Goal: Obtain resource: Download file/media

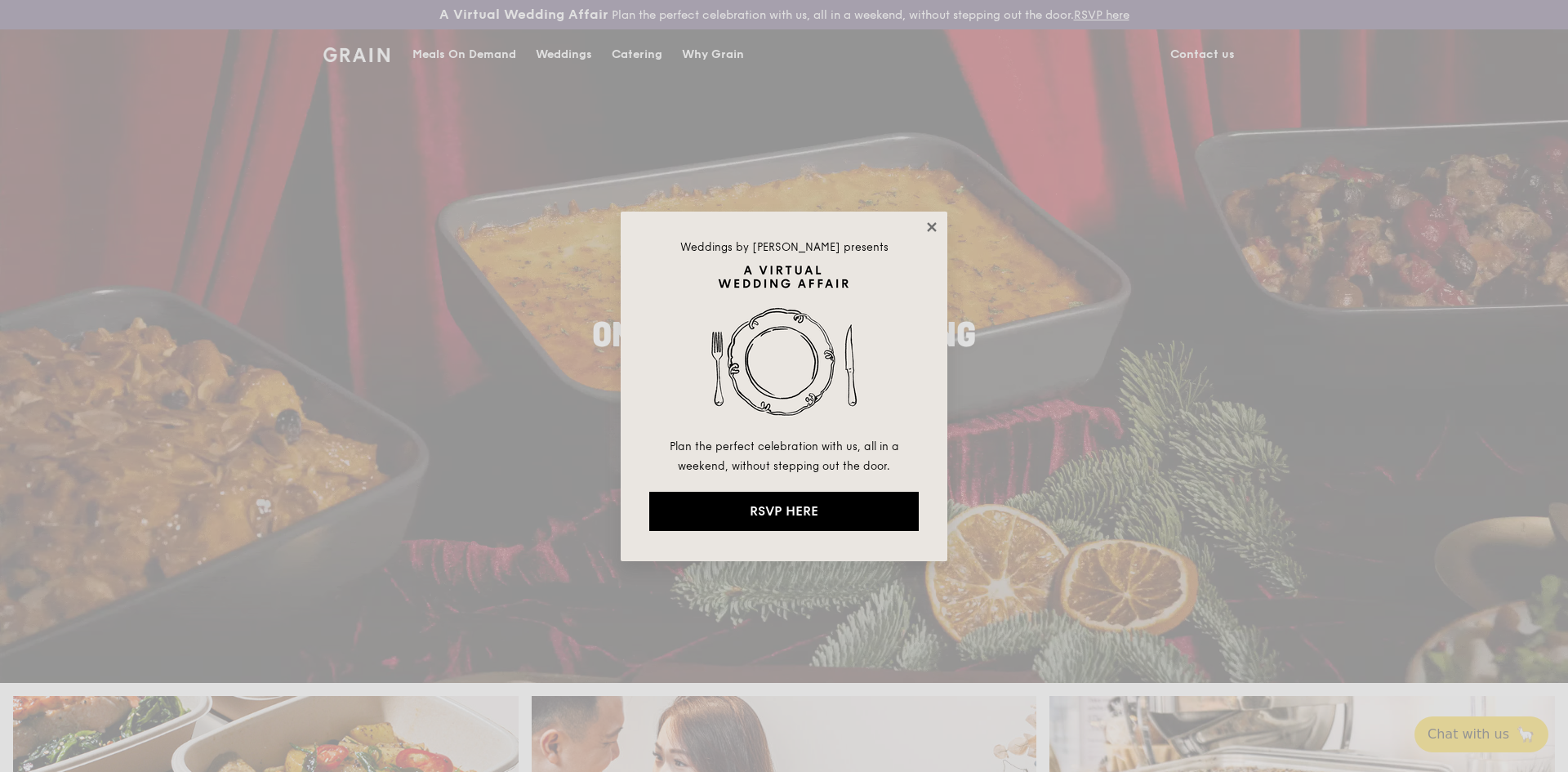
click at [925, 226] on icon at bounding box center [932, 227] width 15 height 15
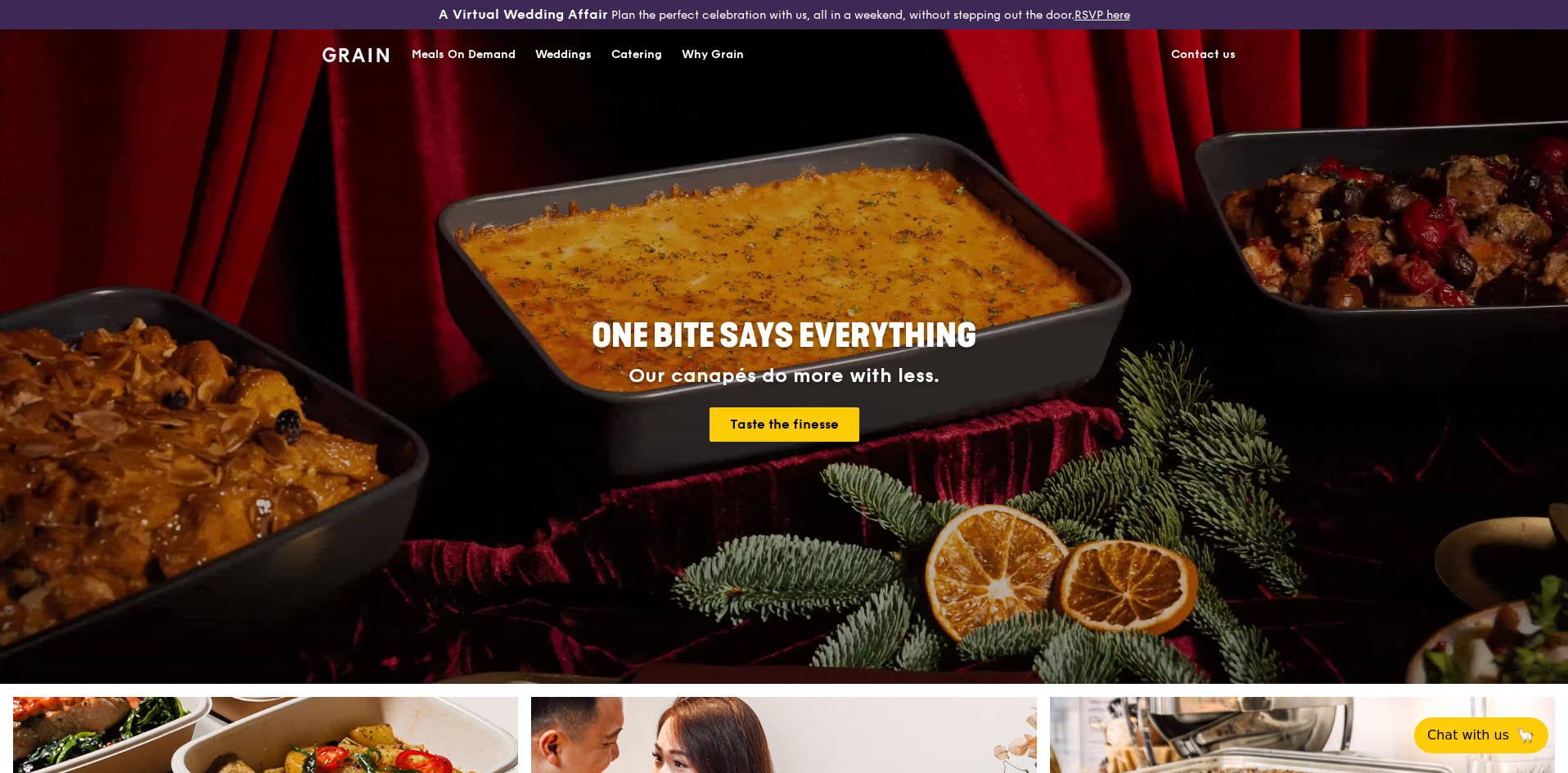
click at [637, 52] on div "Catering" at bounding box center [637, 55] width 51 height 49
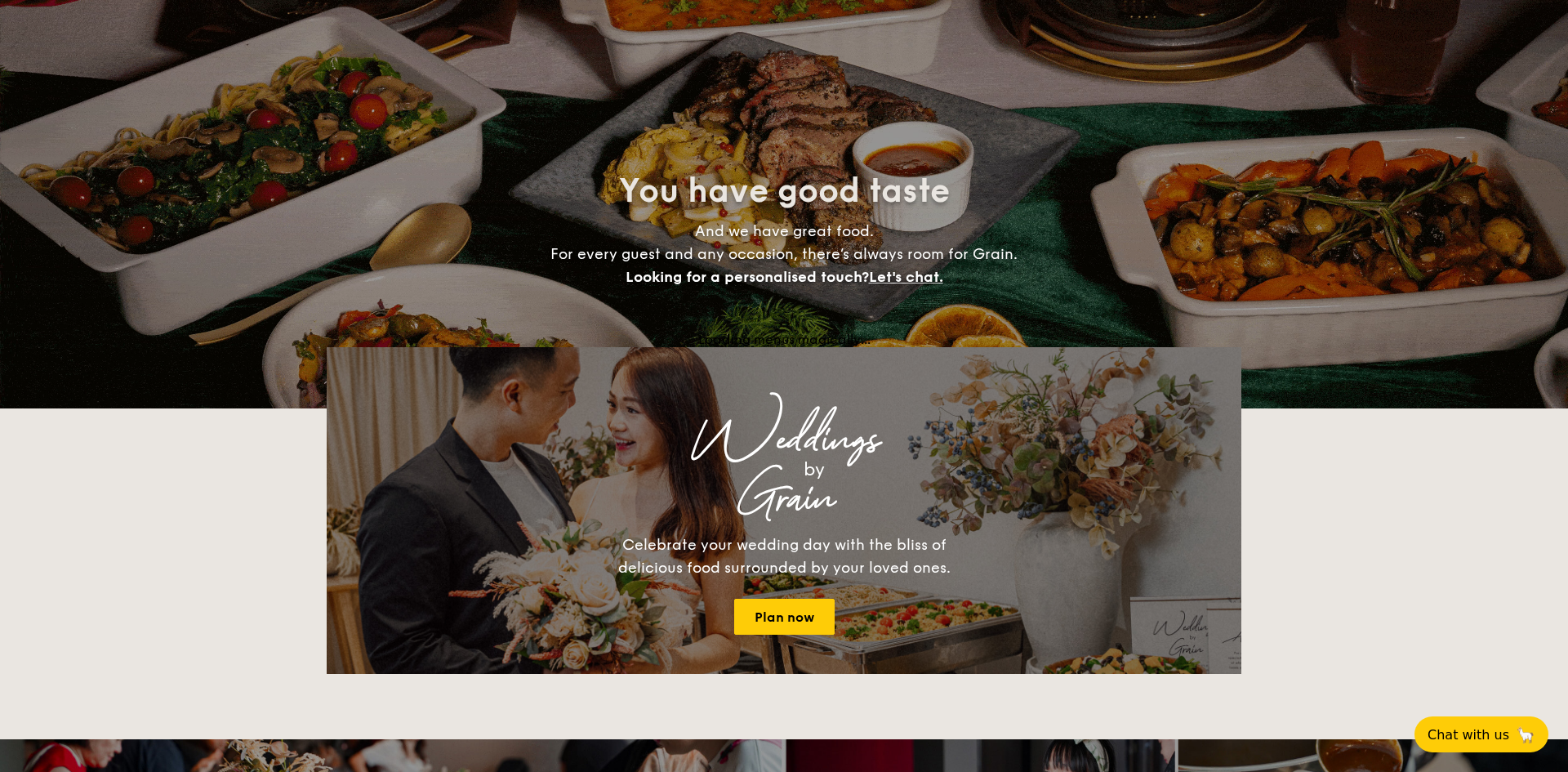
select select
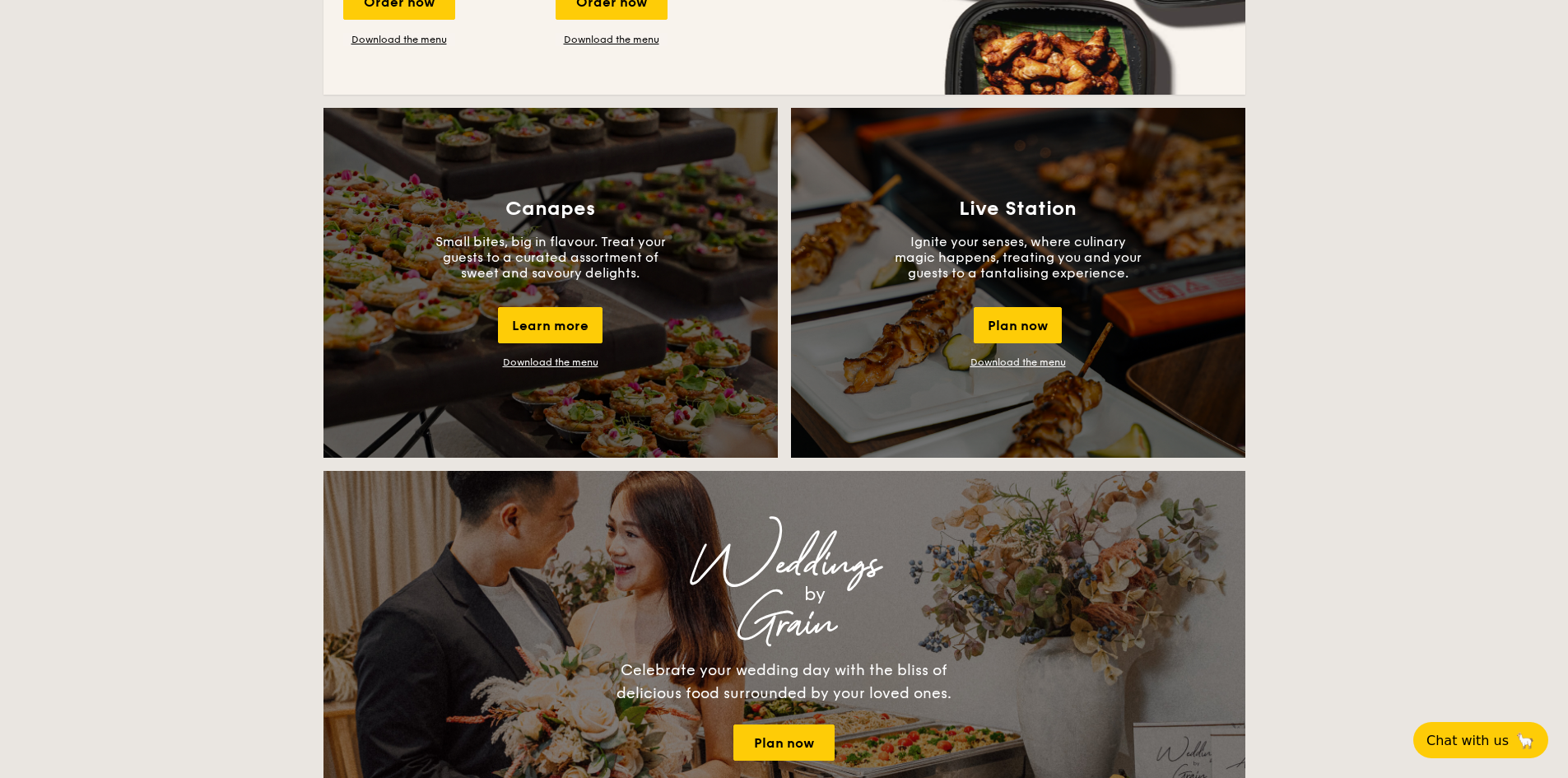
scroll to position [1400, 0]
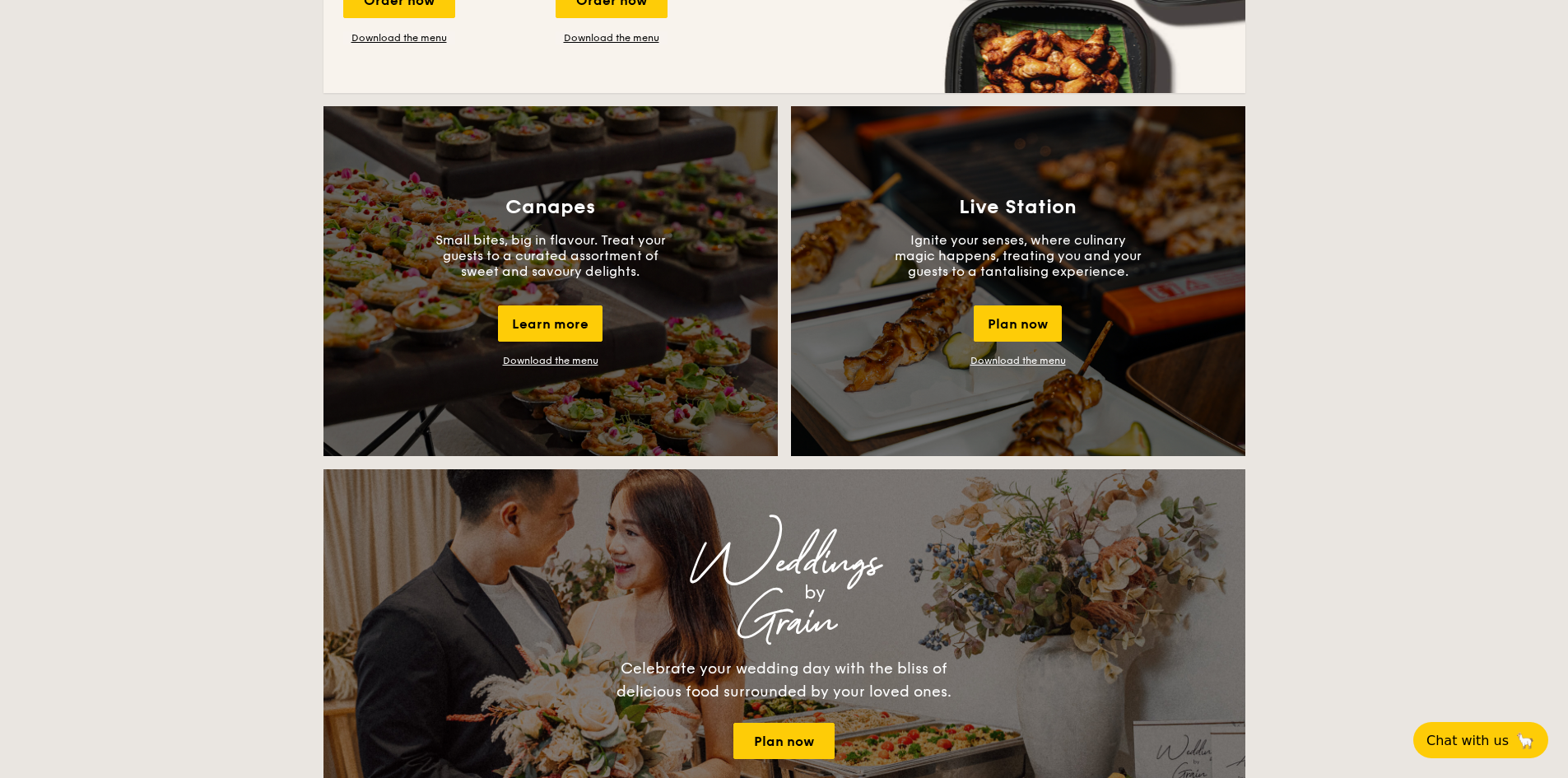
click at [584, 362] on link "Download the menu" at bounding box center [551, 361] width 95 height 12
click at [1032, 359] on link "Download the menu" at bounding box center [1017, 361] width 95 height 12
